Goal: Find specific page/section: Find specific page/section

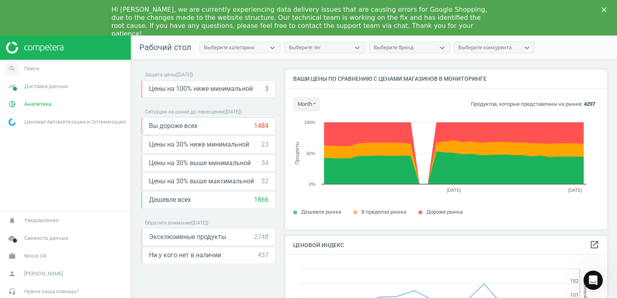
click at [44, 62] on link "search Поиск" at bounding box center [65, 69] width 131 height 18
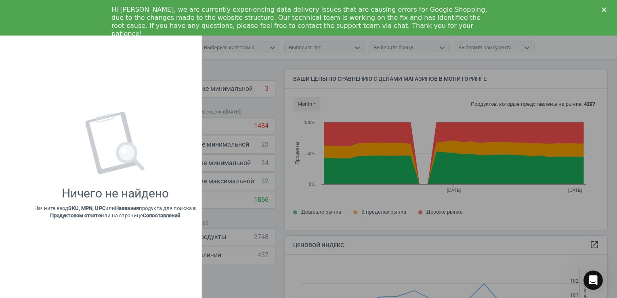
click at [38, 65] on div "Ничего не найдено Начните ввод SKU, MPN, UPC или Названия продукта для поиска в…" at bounding box center [115, 165] width 173 height 249
click at [49, 99] on div "Ничего не найдено Начните ввод SKU, MPN, UPC или Названия продукта для поиска в…" at bounding box center [115, 165] width 173 height 249
click at [79, 180] on div "Ничего не найдено Начните ввод SKU, MPN, UPC или Названия продукта для поиска в…" at bounding box center [114, 165] width 161 height 107
drag, startPoint x: 79, startPoint y: 180, endPoint x: 133, endPoint y: 222, distance: 67.9
click at [133, 222] on div "Ничего не найдено Начните ввод SKU, MPN, UPC или Названия продукта для поиска в…" at bounding box center [115, 165] width 173 height 249
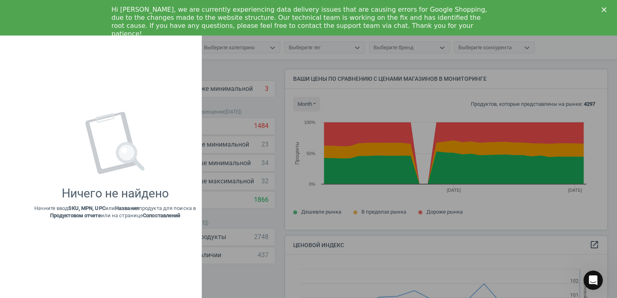
drag, startPoint x: 133, startPoint y: 222, endPoint x: 137, endPoint y: 256, distance: 33.8
click at [137, 256] on div "Ничего не найдено Начните ввод SKU, MPN, UPC или Названия продукта для поиска в…" at bounding box center [115, 165] width 173 height 249
click at [312, 274] on div at bounding box center [308, 149] width 617 height 298
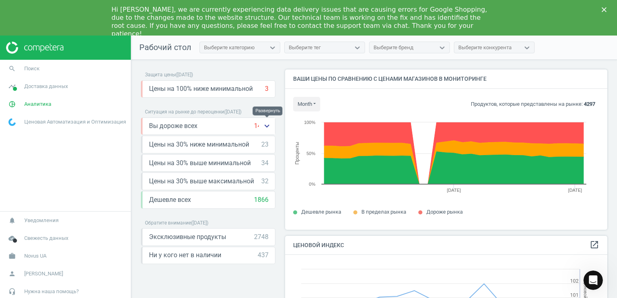
click at [266, 125] on icon "keyboard_arrow_down" at bounding box center [267, 126] width 10 height 10
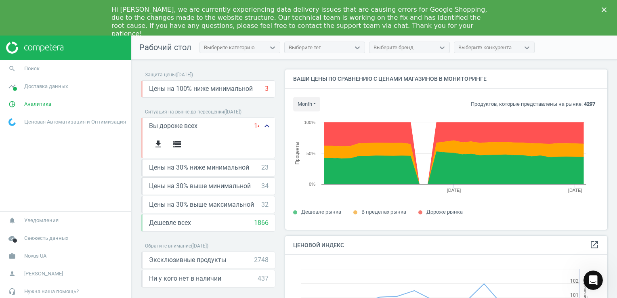
click at [266, 128] on icon "keyboard_arrow_up" at bounding box center [267, 126] width 10 height 10
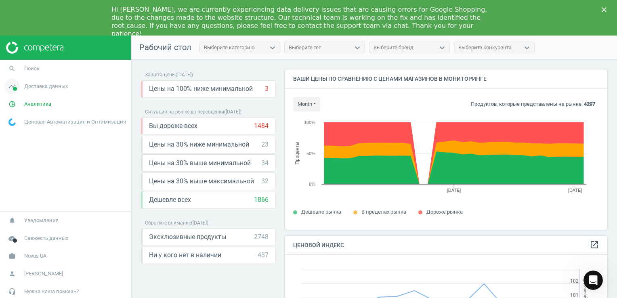
click at [36, 86] on span "Доставка данных" at bounding box center [46, 86] width 44 height 7
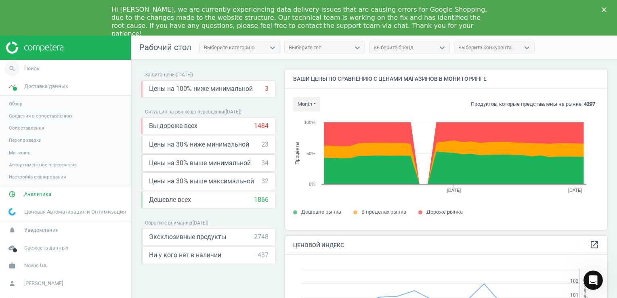
click at [32, 71] on span "Поиск" at bounding box center [31, 68] width 15 height 7
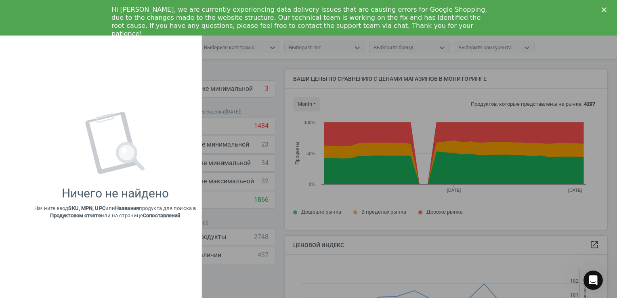
click at [32, 71] on div "Ничего не найдено Начните ввод SKU, MPN, UPC или Названия продукта для поиска в…" at bounding box center [115, 165] width 173 height 249
click at [293, 217] on div at bounding box center [308, 149] width 617 height 298
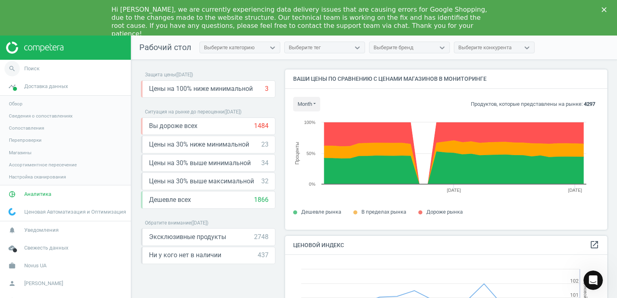
click at [8, 70] on icon "search" at bounding box center [11, 68] width 15 height 15
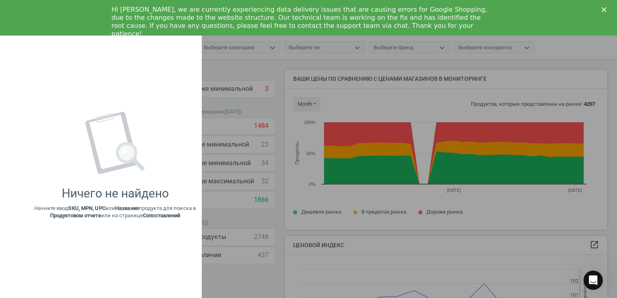
click at [318, 195] on div at bounding box center [308, 149] width 617 height 298
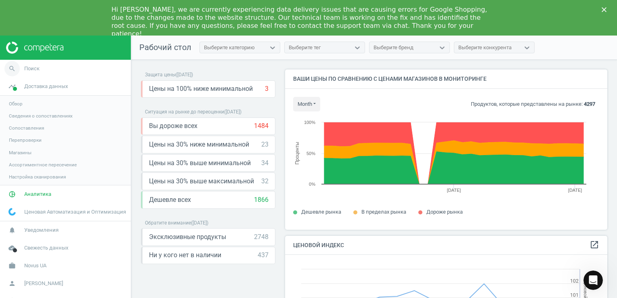
click at [70, 70] on link "search Поиск" at bounding box center [65, 69] width 131 height 18
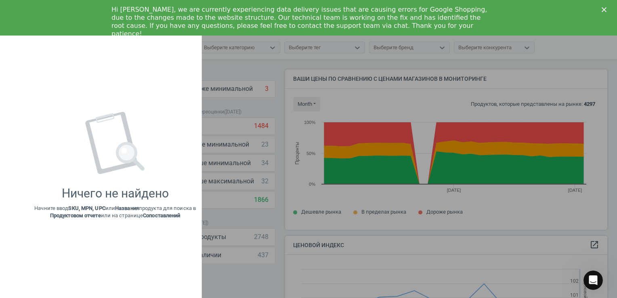
click at [70, 70] on div "Ничего не найдено Начните ввод SKU, MPN, UPC или Названия продукта для поиска в…" at bounding box center [115, 165] width 173 height 249
click at [71, 70] on div "Ничего не найдено Начните ввод SKU, MPN, UPC или Названия продукта для поиска в…" at bounding box center [115, 165] width 173 height 249
drag, startPoint x: 71, startPoint y: 70, endPoint x: 258, endPoint y: 135, distance: 197.8
click at [258, 135] on div at bounding box center [308, 149] width 617 height 298
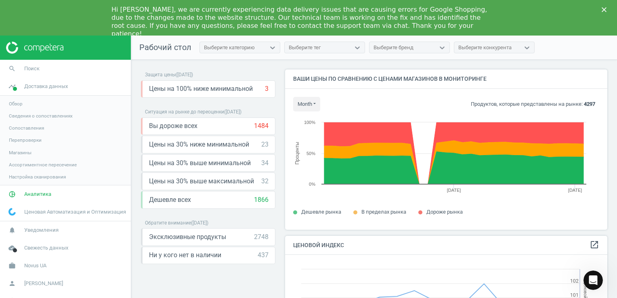
click at [602, 10] on icon "Закрити" at bounding box center [604, 9] width 5 height 5
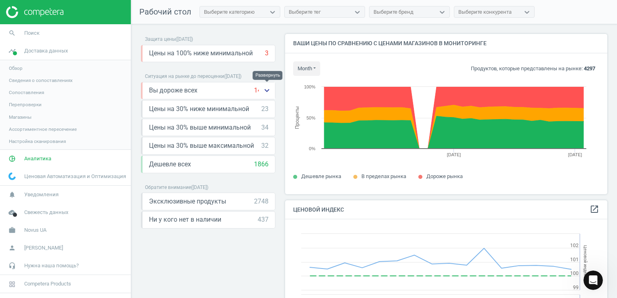
click at [266, 91] on icon "keyboard_arrow_down" at bounding box center [267, 91] width 10 height 10
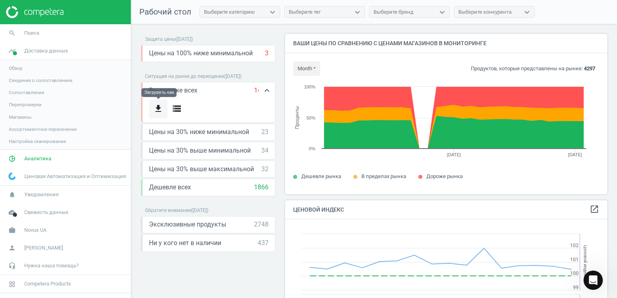
click at [156, 108] on icon "get_app" at bounding box center [158, 109] width 10 height 10
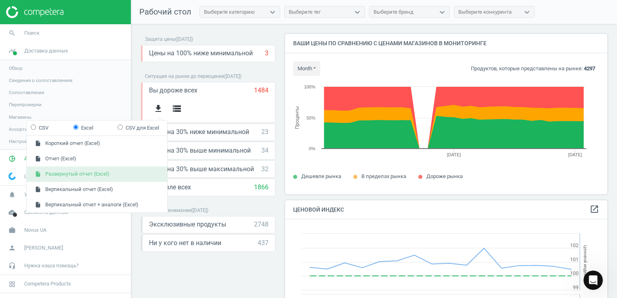
click at [121, 177] on button "insert_drive_file Развернутый отчет (Excel)" at bounding box center [97, 174] width 140 height 15
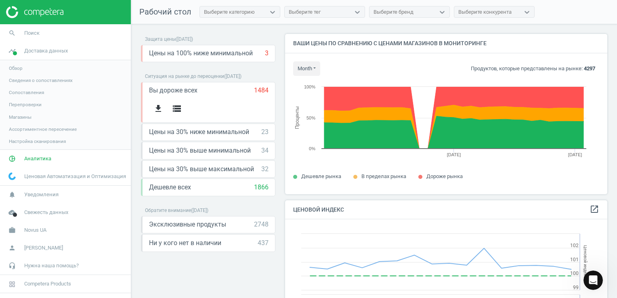
click at [609, 17] on nav "Рабочий стол Выберите категорию Выберите тег Выберите бренд Выберите конкурента" at bounding box center [374, 12] width 486 height 24
click at [268, 9] on icon at bounding box center [272, 12] width 8 height 8
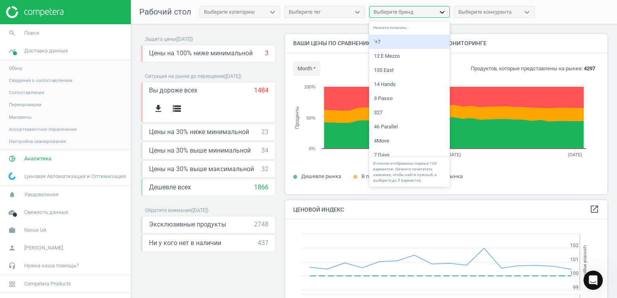
click at [445, 15] on div at bounding box center [442, 12] width 15 height 8
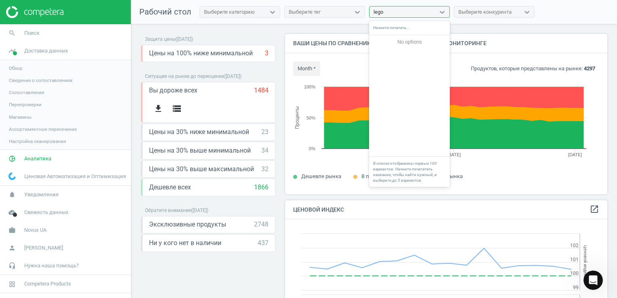
type input "lego"
click at [449, 5] on nav "Рабочий стол Выберите категорию Выберите тег 0 results available for search ter…" at bounding box center [374, 12] width 486 height 24
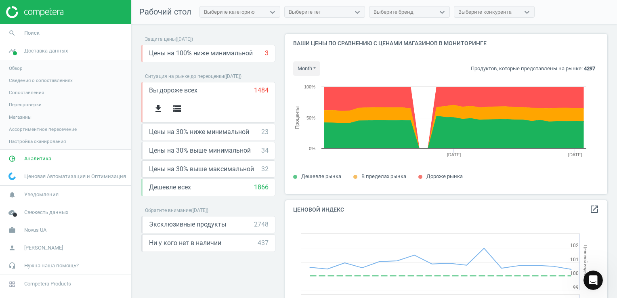
click at [34, 13] on img at bounding box center [34, 12] width 57 height 12
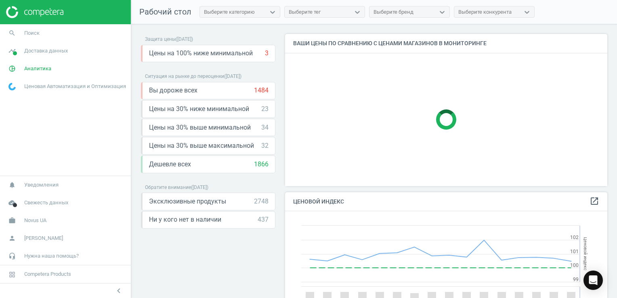
scroll to position [172, 329]
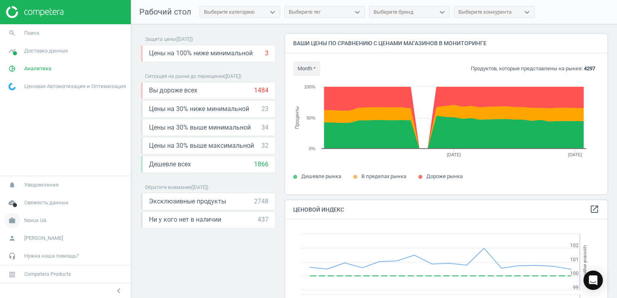
click at [25, 218] on span "Novus UA" at bounding box center [35, 220] width 22 height 7
click at [29, 276] on span "Competera Products" at bounding box center [47, 273] width 47 height 7
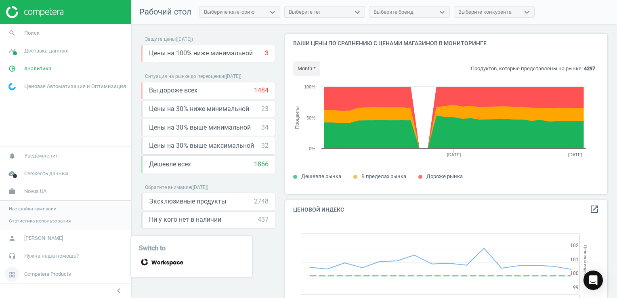
click at [29, 275] on span "Competera Products" at bounding box center [47, 273] width 47 height 7
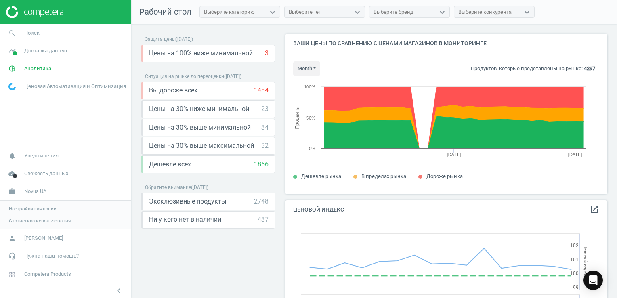
click at [49, 86] on span "Ценовая Автоматизация и Оптимизация" at bounding box center [75, 86] width 102 height 7
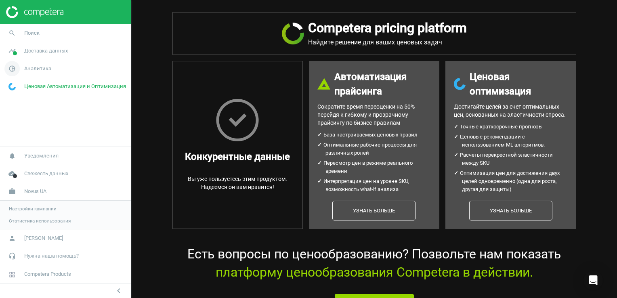
click at [37, 72] on span "Аналитика" at bounding box center [37, 68] width 27 height 7
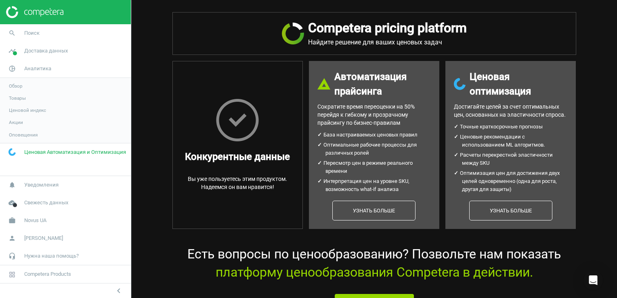
click at [31, 97] on link "Товары" at bounding box center [65, 98] width 131 height 12
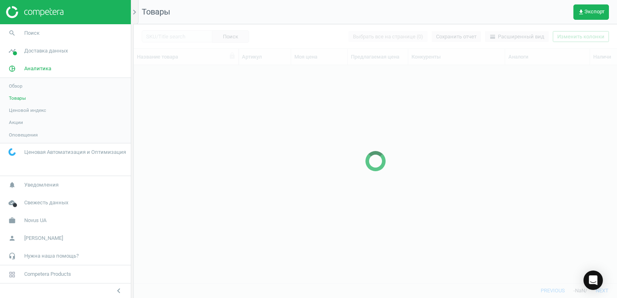
scroll to position [206, 477]
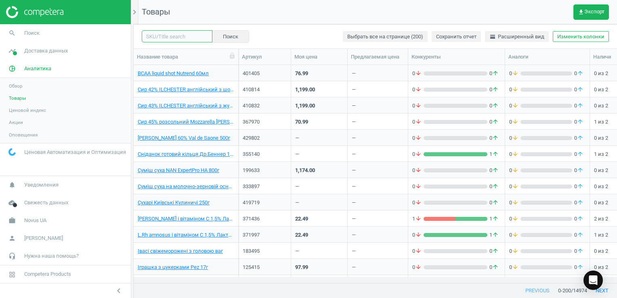
click at [179, 30] on input "text" at bounding box center [177, 36] width 71 height 12
click at [155, 61] on span "lego" at bounding box center [173, 63] width 67 height 13
type input "lego"
